Goal: Task Accomplishment & Management: Manage account settings

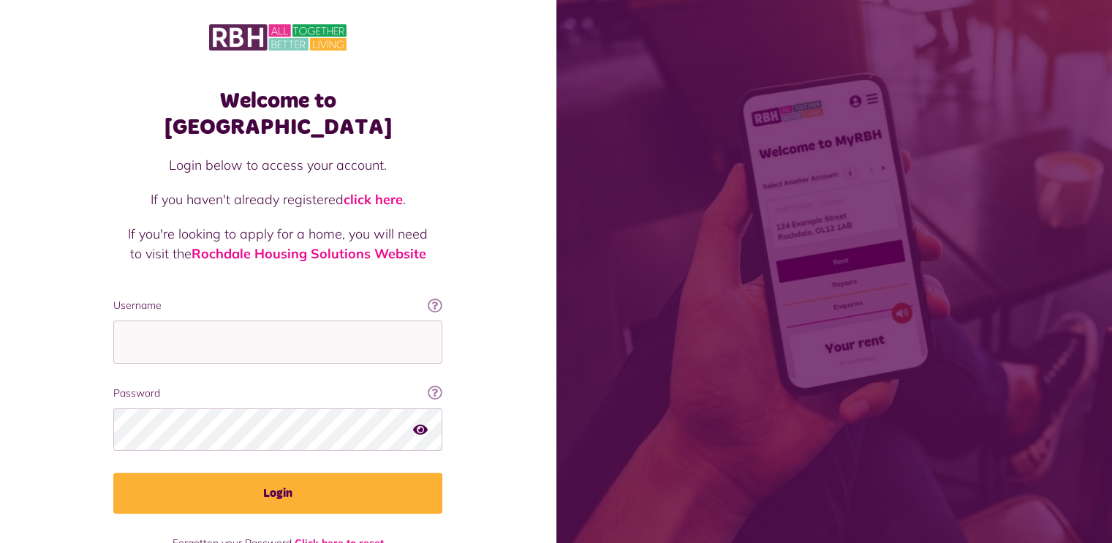
click at [46, 325] on div "Welcome to MyRBH Login below to access your account. If you haven't already reg…" at bounding box center [278, 294] width 556 height 588
click at [166, 320] on input "Username" at bounding box center [277, 341] width 329 height 43
type input "**********"
click at [113, 472] on button "Login" at bounding box center [277, 492] width 329 height 41
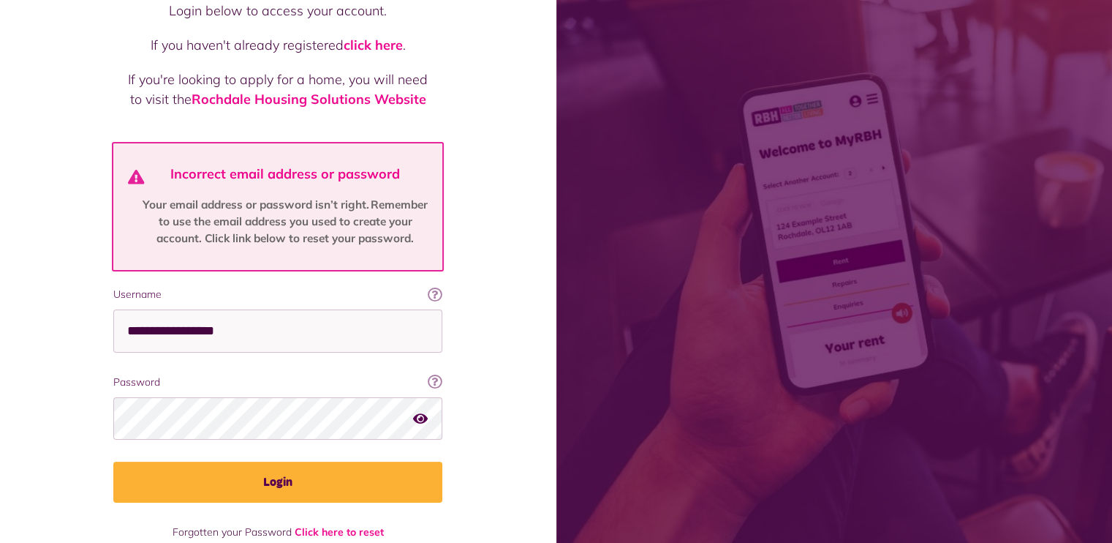
scroll to position [162, 0]
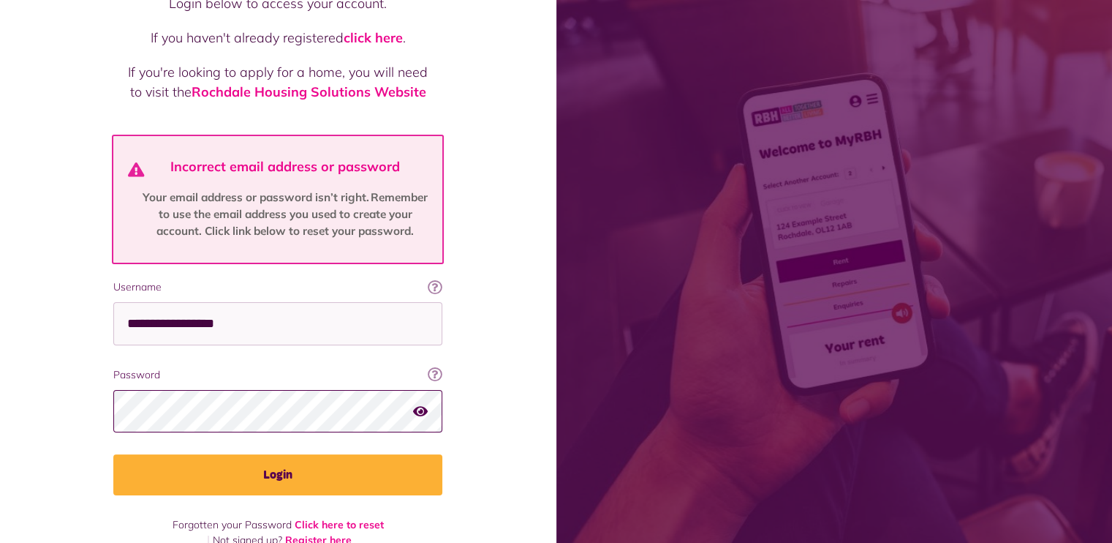
click at [113, 454] on button "Login" at bounding box center [277, 474] width 329 height 41
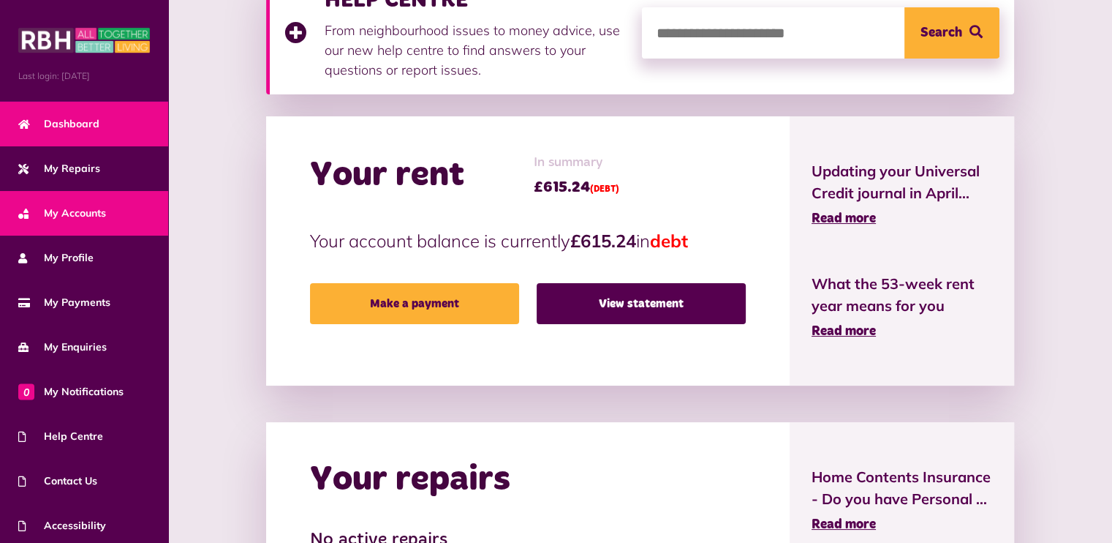
scroll to position [292, 0]
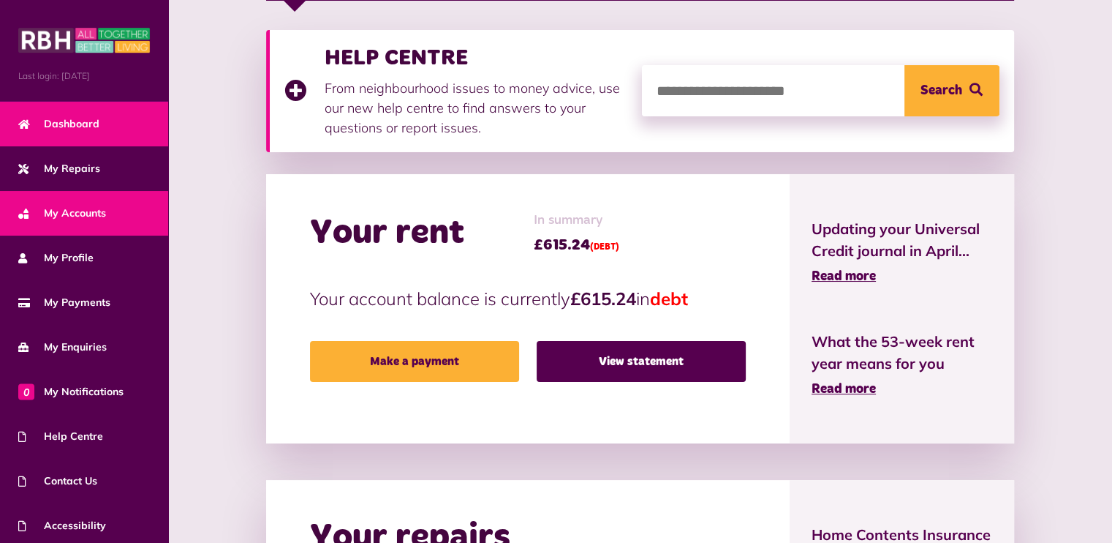
click at [78, 215] on span "My Accounts" at bounding box center [62, 212] width 88 height 15
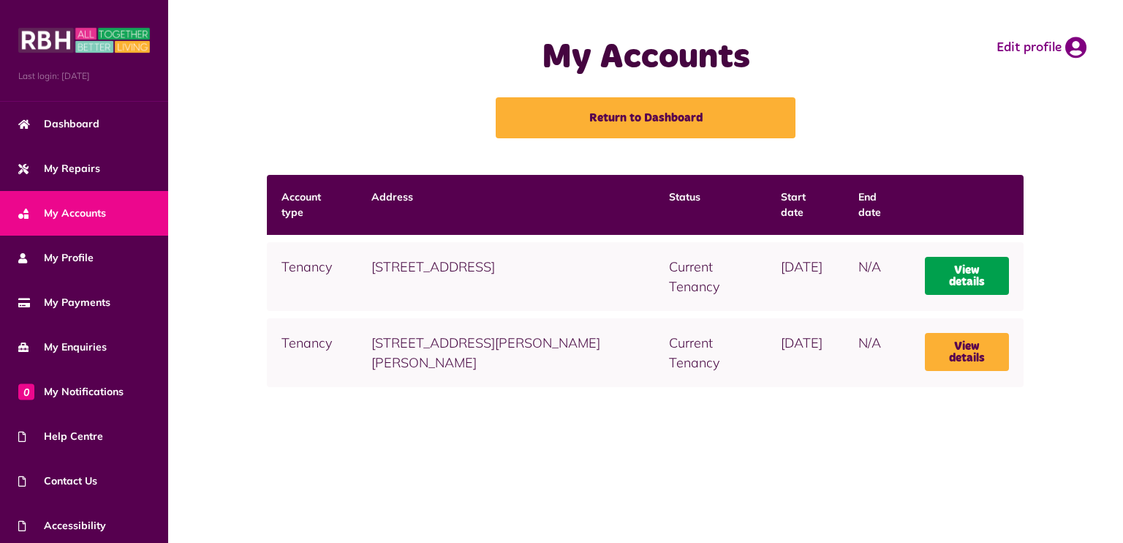
click at [974, 281] on link "View details" at bounding box center [967, 276] width 85 height 38
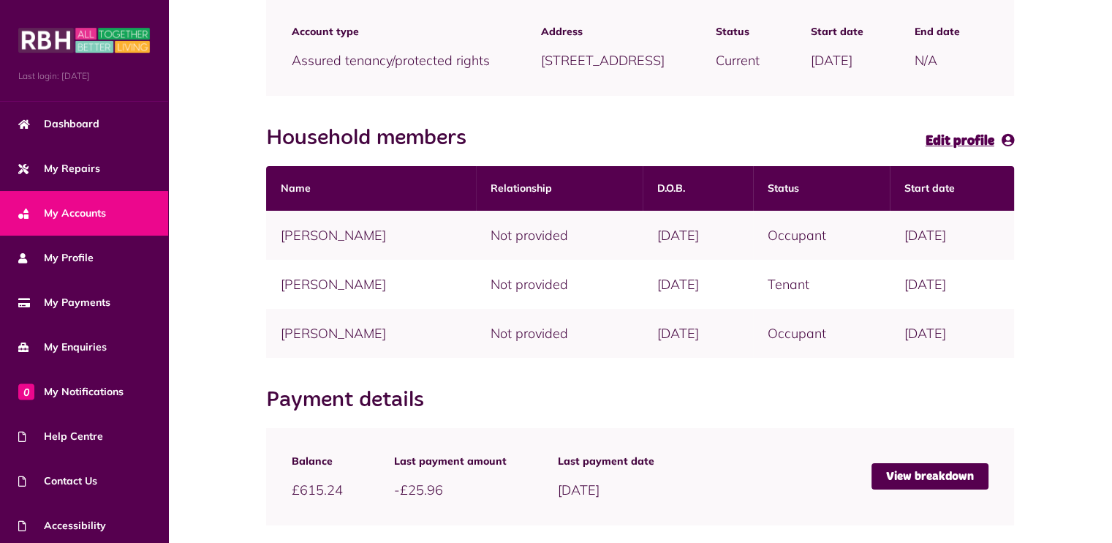
scroll to position [219, 0]
